Goal: Navigation & Orientation: Find specific page/section

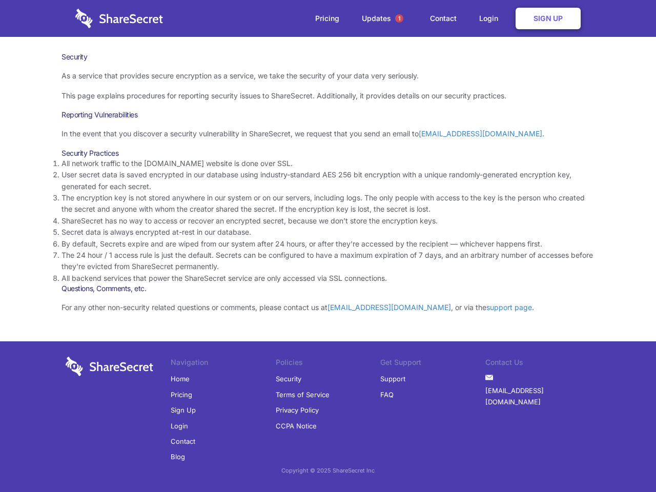
click at [328, 246] on li "By default, Secrets expire and are wiped from our system after 24 hours, or aft…" at bounding box center [328, 243] width 533 height 11
click at [400, 18] on span "1" at bounding box center [399, 18] width 8 height 8
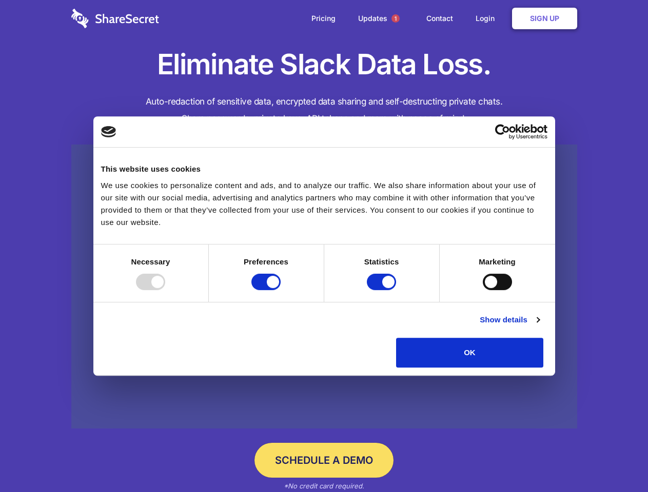
click at [165, 290] on div at bounding box center [150, 282] width 29 height 16
click at [281, 290] on input "Preferences" at bounding box center [265, 282] width 29 height 16
checkbox input "false"
click at [383, 290] on input "Statistics" at bounding box center [381, 282] width 29 height 16
checkbox input "false"
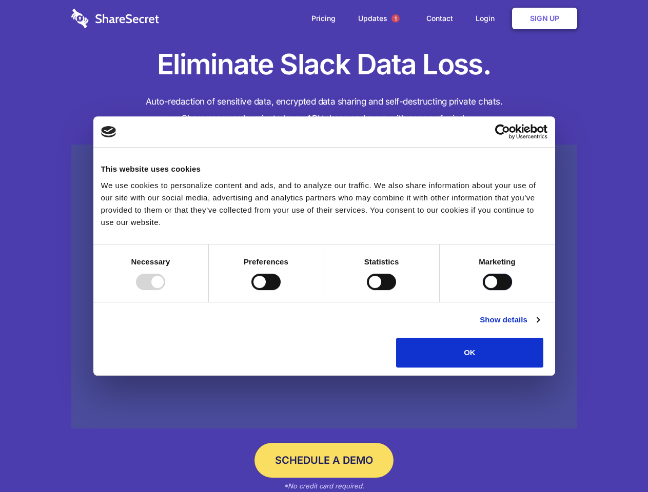
click at [483, 290] on input "Marketing" at bounding box center [497, 282] width 29 height 16
checkbox input "true"
click at [539, 326] on link "Show details" at bounding box center [509, 320] width 59 height 12
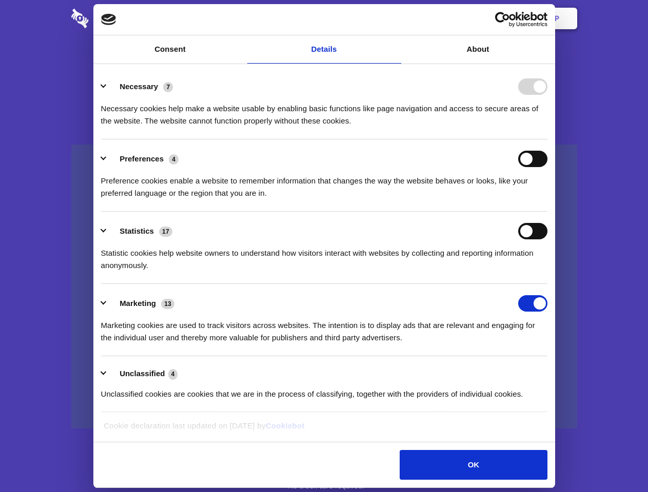
click at [547, 140] on li "Necessary 7 Necessary cookies help make a website usable by enabling basic func…" at bounding box center [324, 103] width 446 height 72
click at [395, 18] on span "1" at bounding box center [395, 18] width 8 height 8
